Goal: Check status: Check status

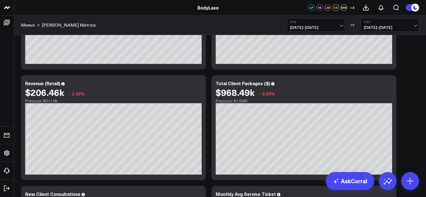
scroll to position [196, 0]
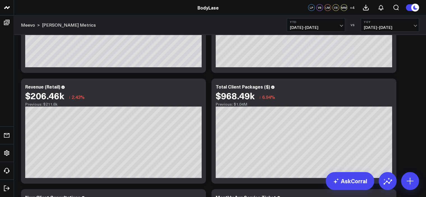
click at [415, 25] on span "[DATE] - [DATE]" at bounding box center [390, 27] width 52 height 4
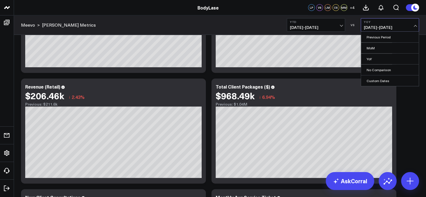
click at [340, 25] on span "[DATE] - [DATE]" at bounding box center [316, 27] width 52 height 4
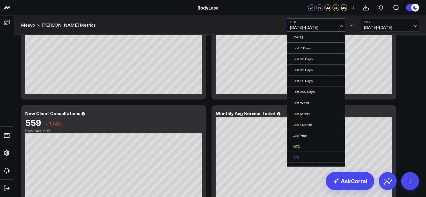
scroll to position [17, 0]
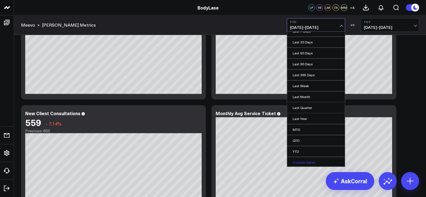
click at [306, 162] on link "Custom Dates" at bounding box center [316, 162] width 58 height 11
select select "7"
select select "2025"
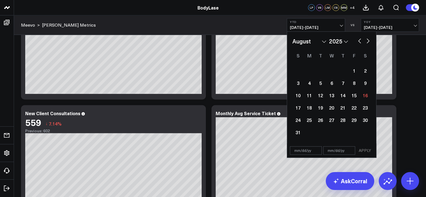
click at [344, 41] on select "2026 2025 2024 2023 2022 2021 2020 2019 2018 2017 2016 2015 2014 2013 2012 2011…" at bounding box center [338, 41] width 19 height 8
select select "7"
select select "2024"
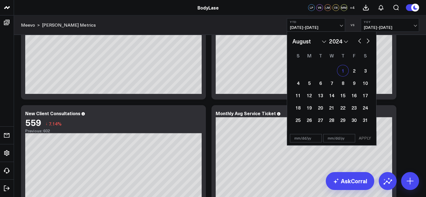
click at [344, 70] on div "1" at bounding box center [342, 70] width 11 height 11
type input "[DATE]"
select select "7"
select select "2024"
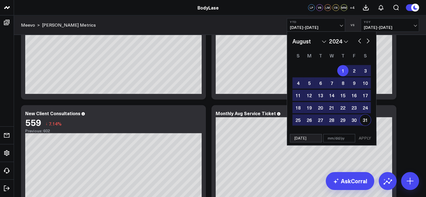
click at [365, 118] on div "31" at bounding box center [365, 119] width 11 height 11
type input "[DATE]"
select select "7"
select select "2024"
click at [366, 139] on button "APPLY" at bounding box center [364, 138] width 17 height 8
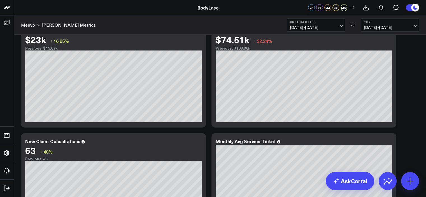
scroll to position [196, 0]
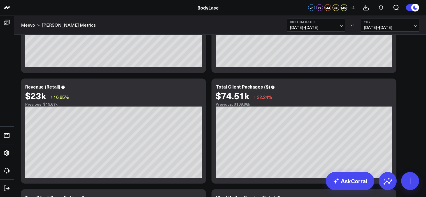
click at [337, 24] on button "Custom Dates [DATE] - [DATE]" at bounding box center [316, 24] width 58 height 13
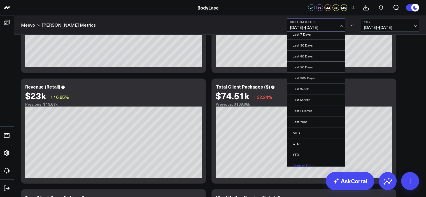
scroll to position [17, 0]
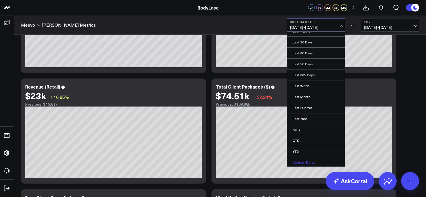
click at [306, 159] on link "Custom Dates" at bounding box center [316, 162] width 58 height 11
select select "7"
select select "2025"
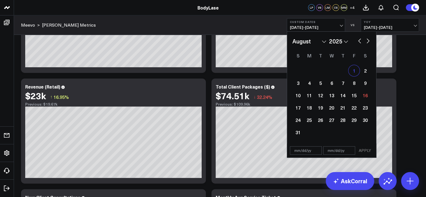
click at [353, 69] on div "1" at bounding box center [353, 70] width 11 height 11
type input "[DATE]"
select select "7"
select select "2025"
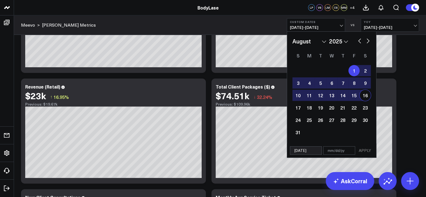
click at [364, 97] on div "16" at bounding box center [365, 95] width 11 height 11
type input "[DATE]"
select select "7"
select select "2025"
click at [364, 148] on button "APPLY" at bounding box center [364, 150] width 17 height 8
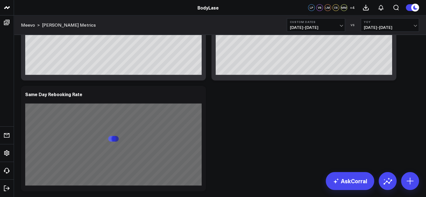
scroll to position [532, 0]
